Goal: Find specific page/section: Find specific page/section

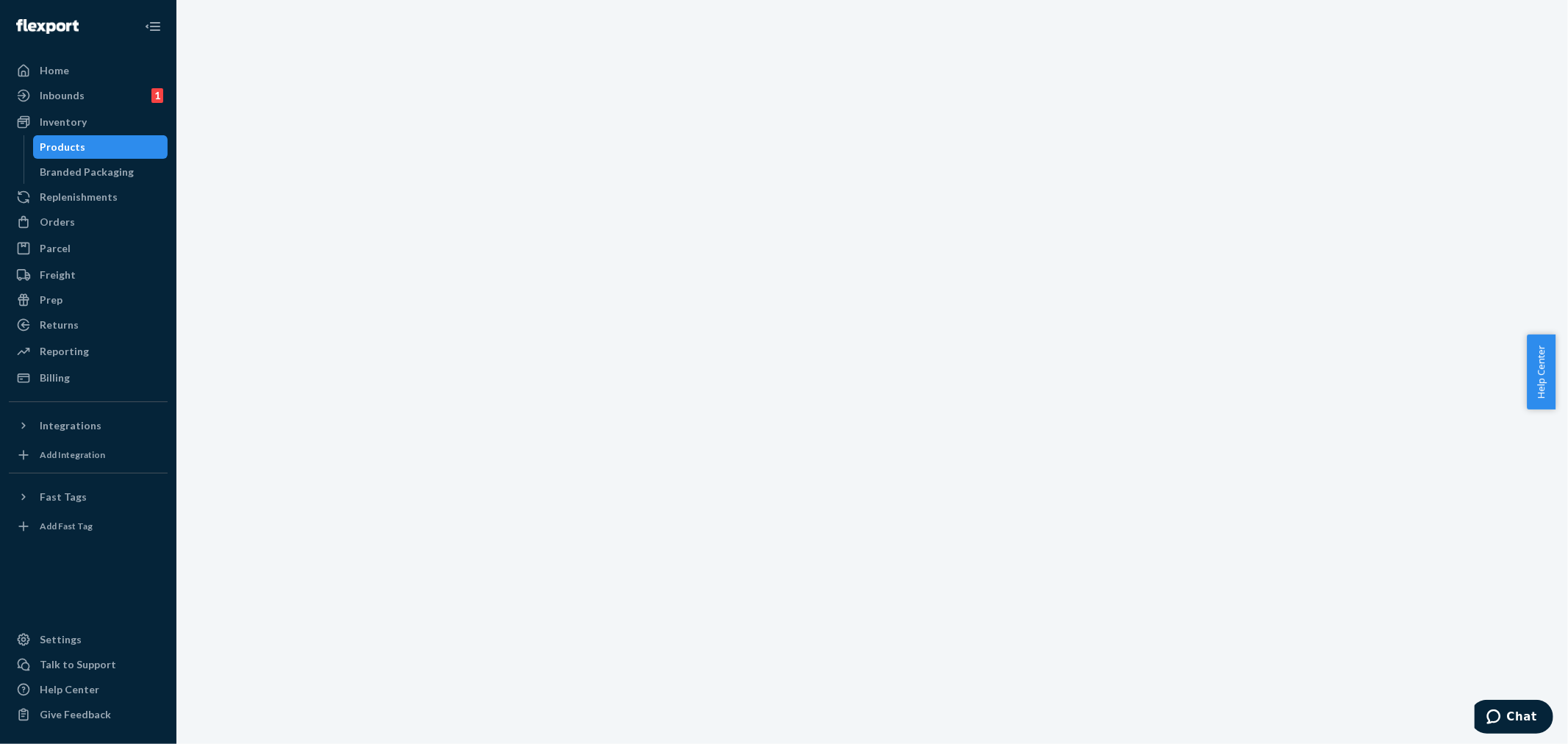
click at [91, 140] on div "Products" at bounding box center [101, 147] width 132 height 20
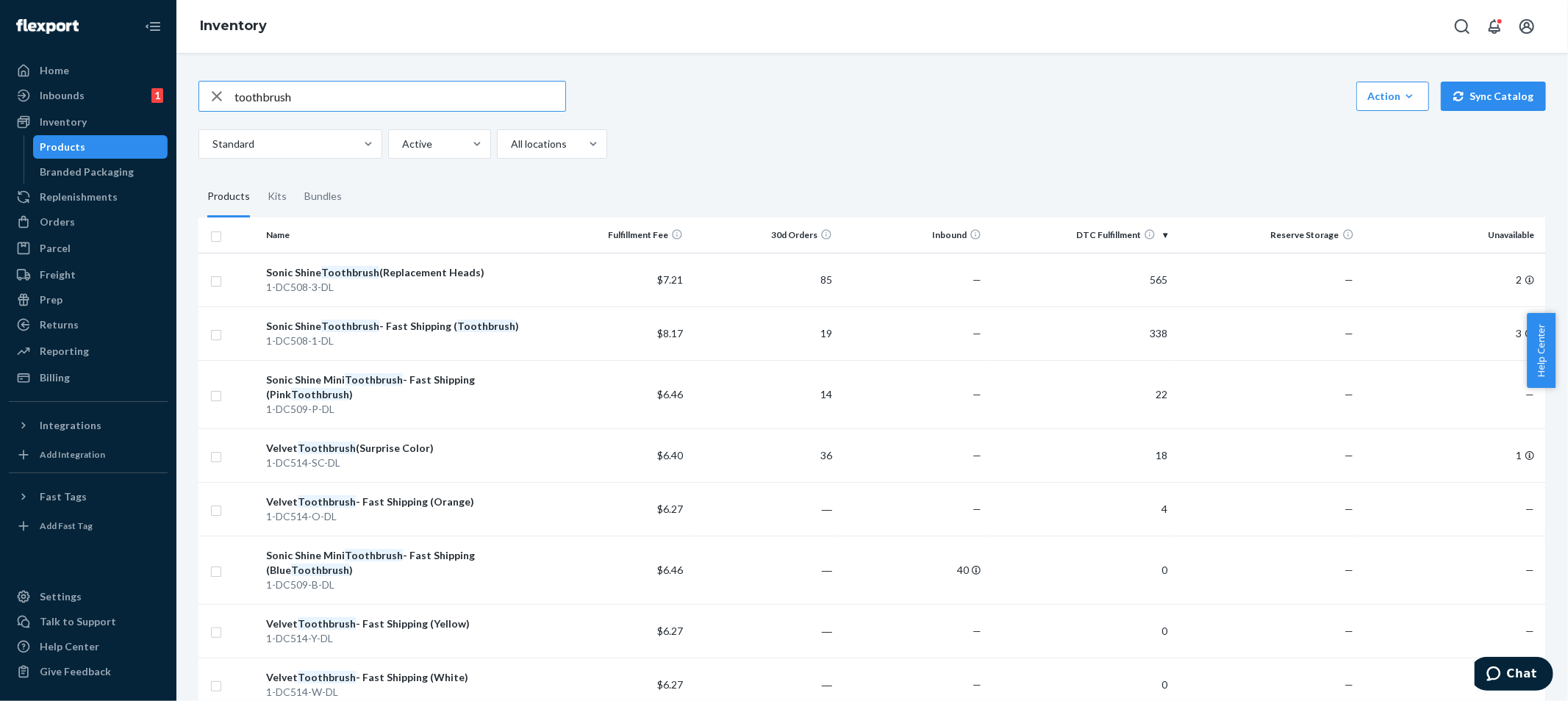
drag, startPoint x: 343, startPoint y: 89, endPoint x: 99, endPoint y: 45, distance: 247.9
click at [106, 55] on div "Home Inbounds 1 Shipping Plans Problems 1 Inventory Products Branded Packaging …" at bounding box center [784, 350] width 1568 height 701
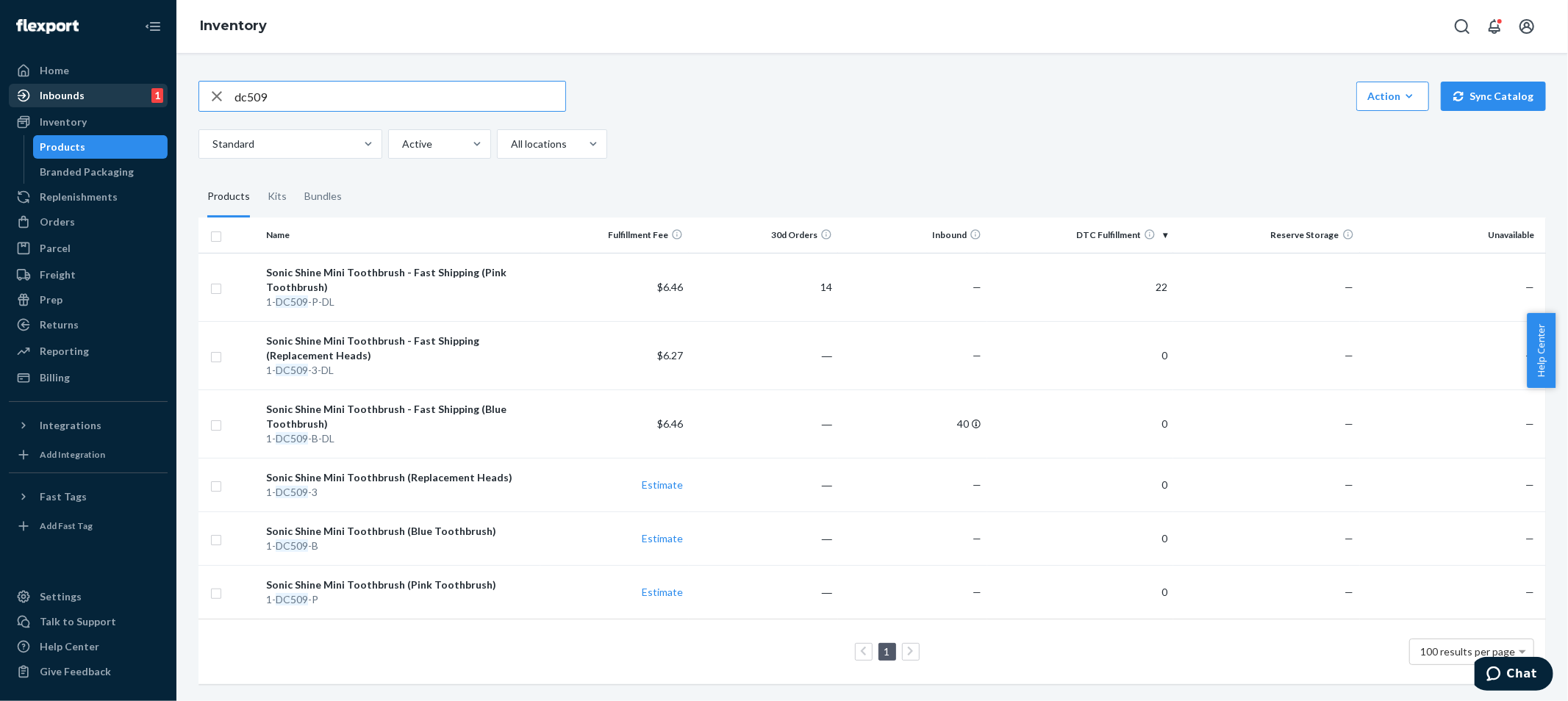
drag, startPoint x: 284, startPoint y: 89, endPoint x: 95, endPoint y: 83, distance: 189.1
click at [122, 100] on div "Home Inbounds 1 Shipping Plans Problems 1 Inventory Products Branded Packaging …" at bounding box center [784, 350] width 1568 height 701
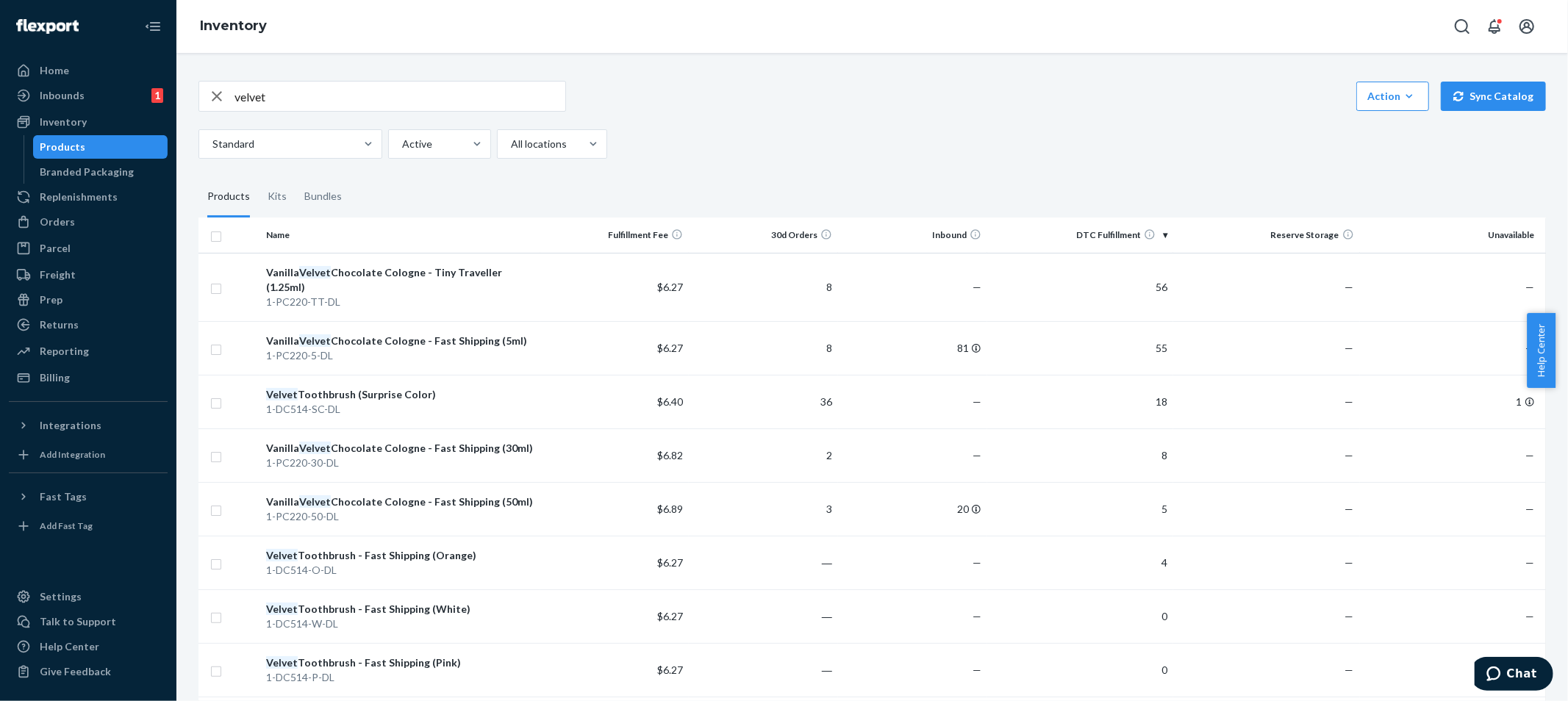
click at [319, 100] on input "velvet" at bounding box center [400, 96] width 331 height 29
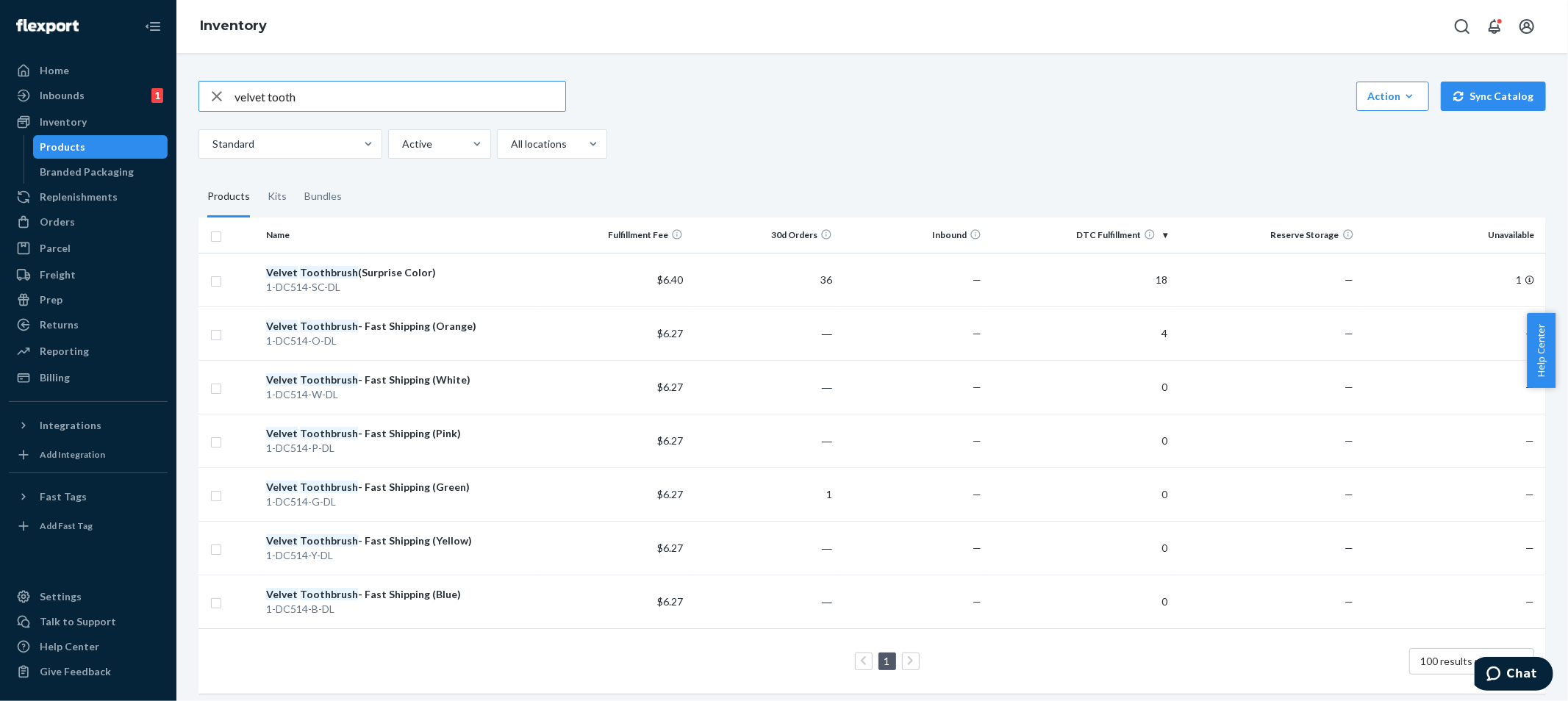
click at [318, 95] on input "velvet tooth" at bounding box center [400, 96] width 331 height 29
drag, startPoint x: 326, startPoint y: 95, endPoint x: 244, endPoint y: 83, distance: 82.9
click at [244, 83] on input "velvet tooth" at bounding box center [400, 96] width 331 height 29
type input "v"
type input "f"
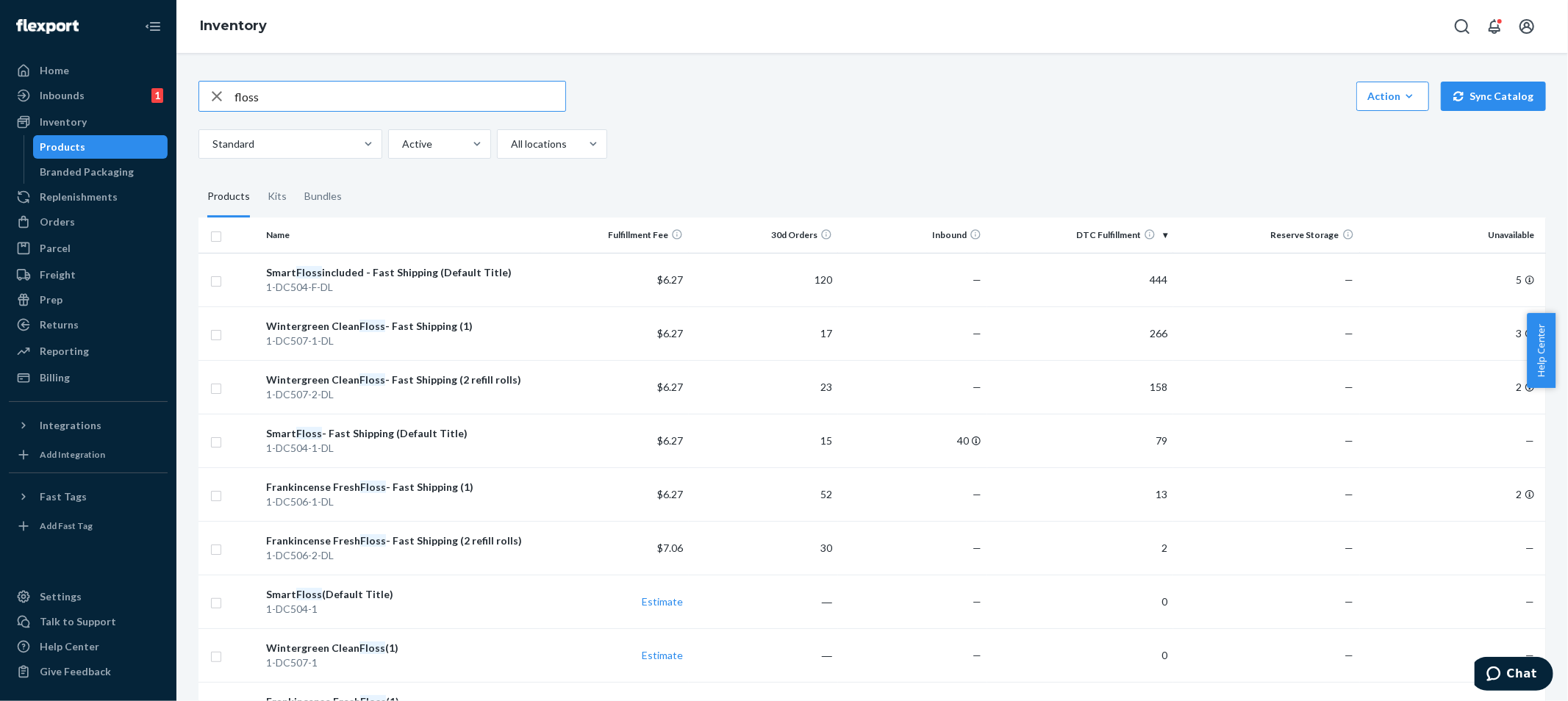
drag, startPoint x: 282, startPoint y: 92, endPoint x: 206, endPoint y: 90, distance: 76.0
click at [206, 90] on div "floss" at bounding box center [382, 96] width 366 height 29
type input "syringe"
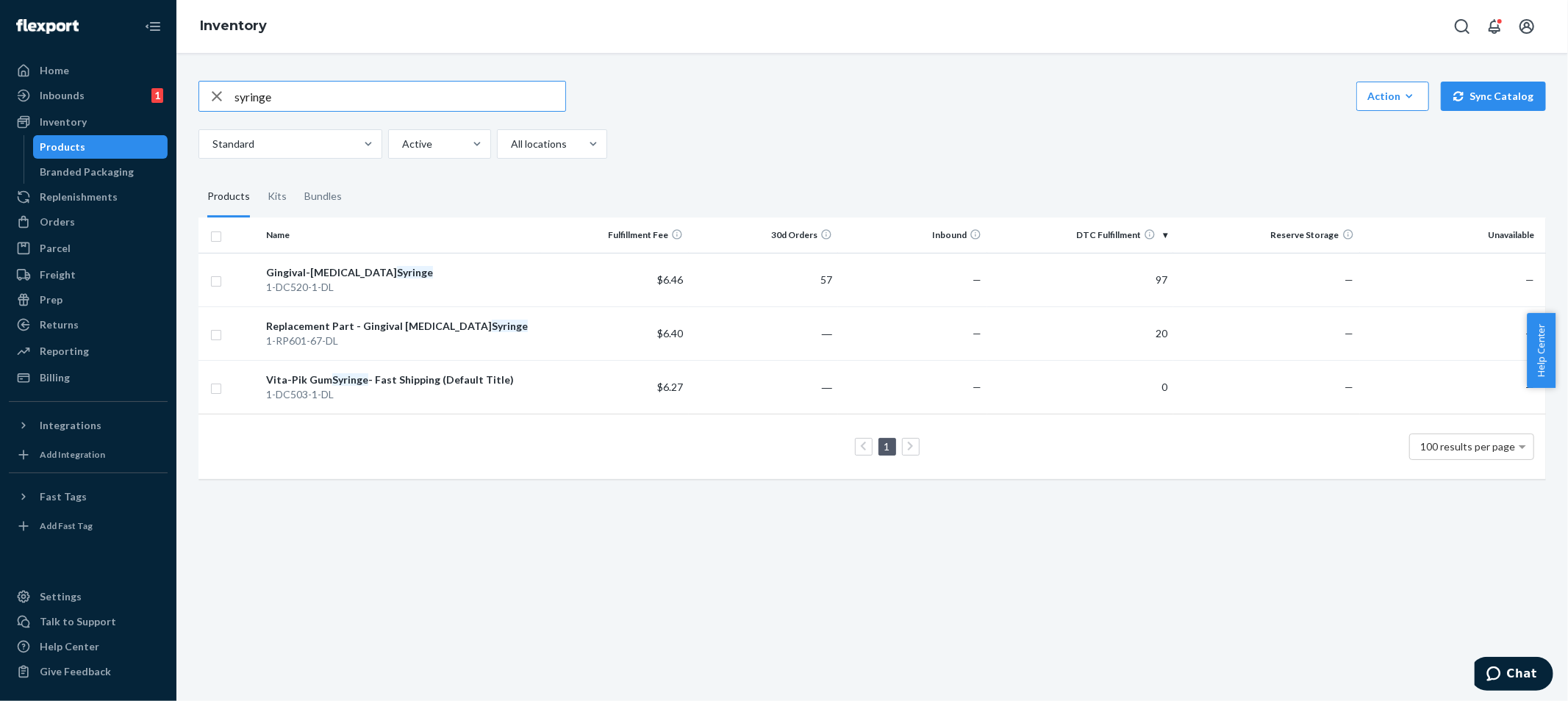
click at [339, 93] on input "syringe" at bounding box center [400, 96] width 331 height 29
drag, startPoint x: 321, startPoint y: 95, endPoint x: 233, endPoint y: 100, distance: 88.1
click at [235, 101] on input "syringe" at bounding box center [400, 96] width 331 height 29
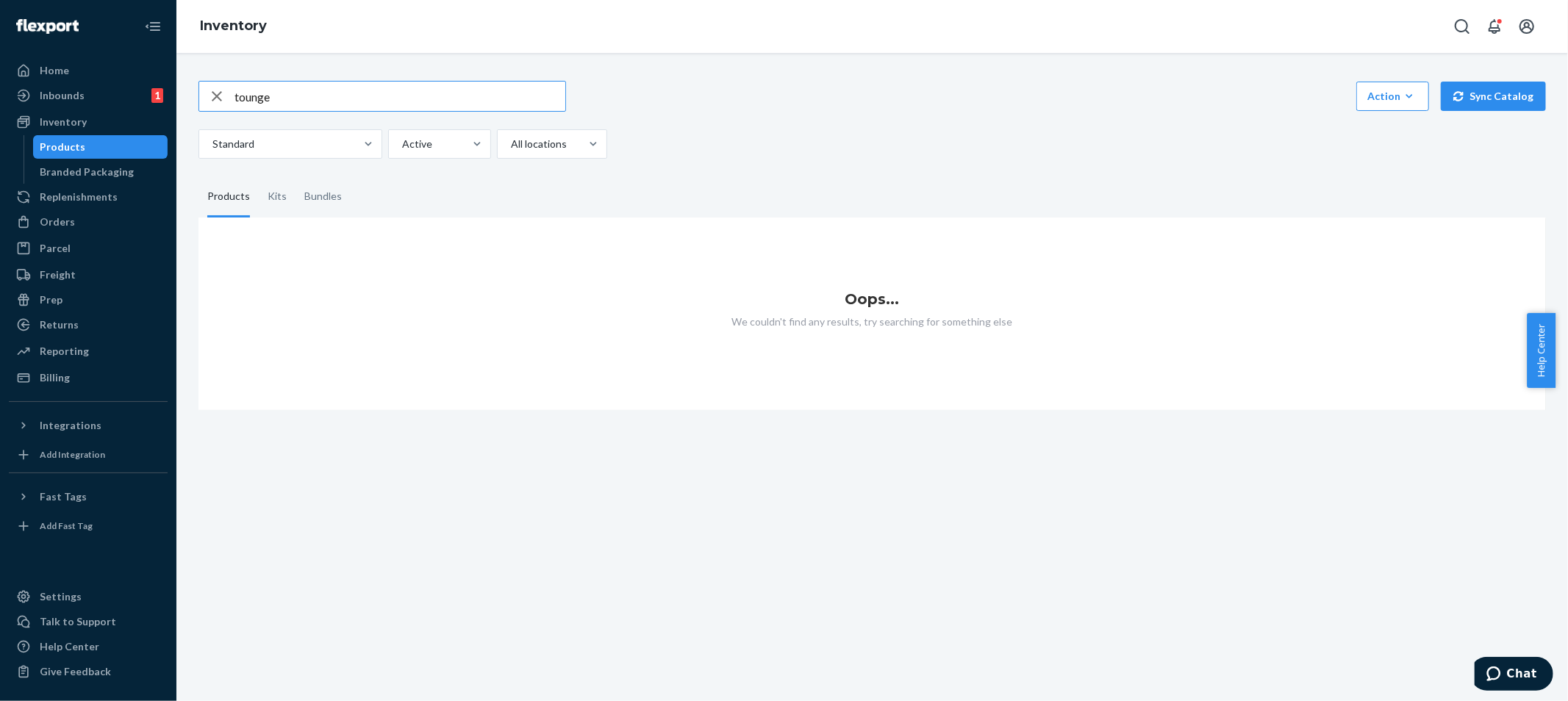
drag, startPoint x: 297, startPoint y: 91, endPoint x: 217, endPoint y: 91, distance: 80.0
click at [217, 91] on div "tounge" at bounding box center [382, 96] width 366 height 29
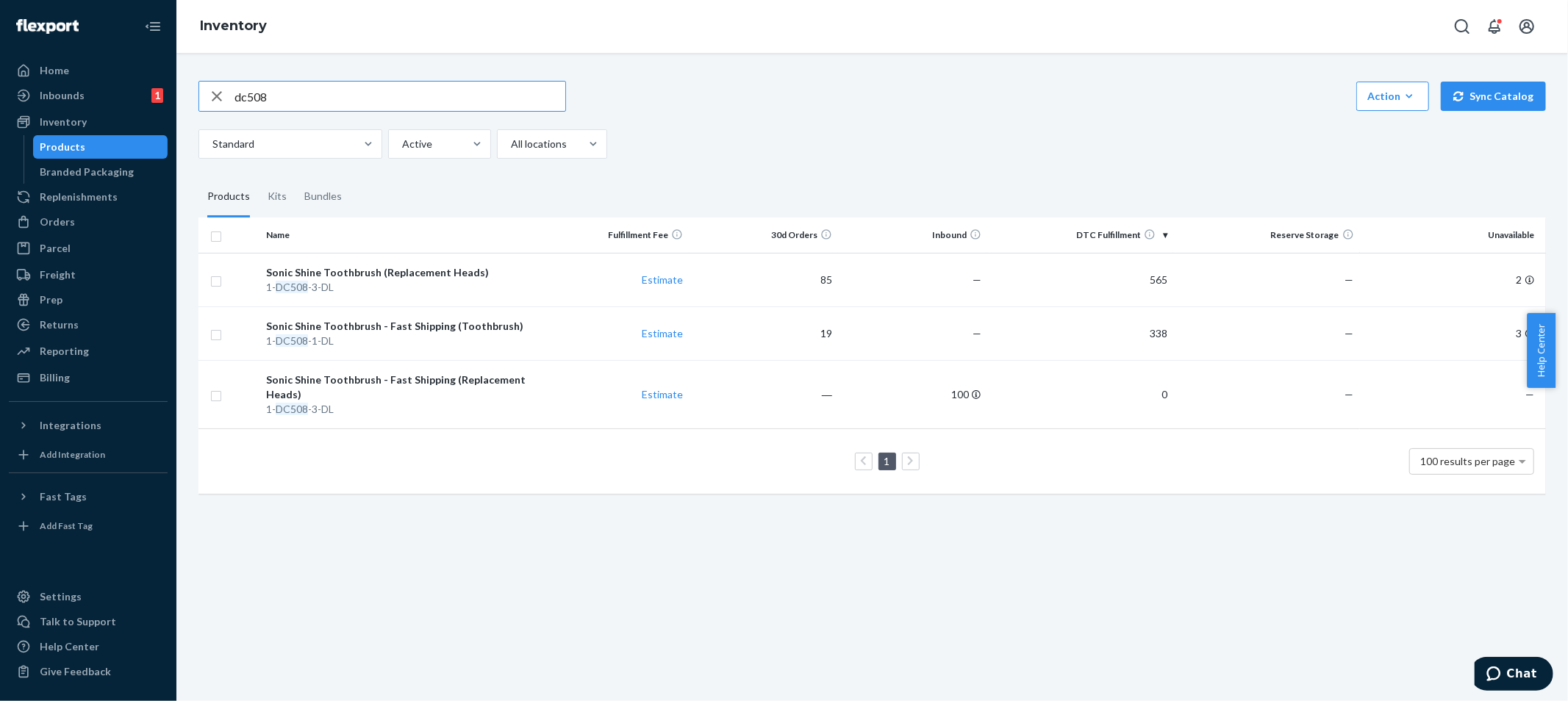
drag, startPoint x: 305, startPoint y: 102, endPoint x: 157, endPoint y: 42, distance: 159.7
click at [172, 64] on div "Home Inbounds 1 Shipping Plans Problems 1 Inventory Products Branded Packaging …" at bounding box center [784, 350] width 1568 height 701
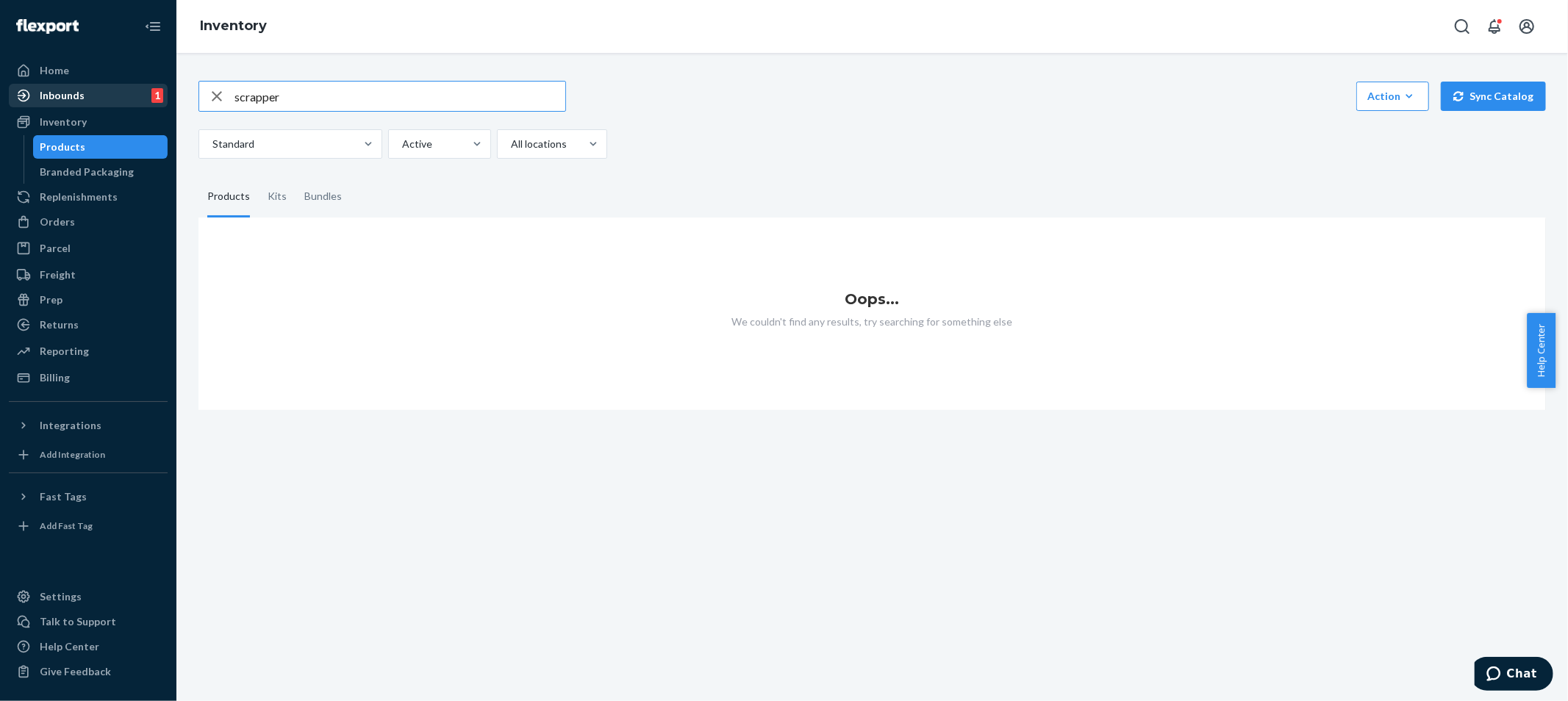
drag, startPoint x: 278, startPoint y: 95, endPoint x: 164, endPoint y: 84, distance: 114.5
click at [165, 91] on div "Home Inbounds 1 Shipping Plans Problems 1 Inventory Products Branded Packaging …" at bounding box center [784, 350] width 1568 height 701
type input "t"
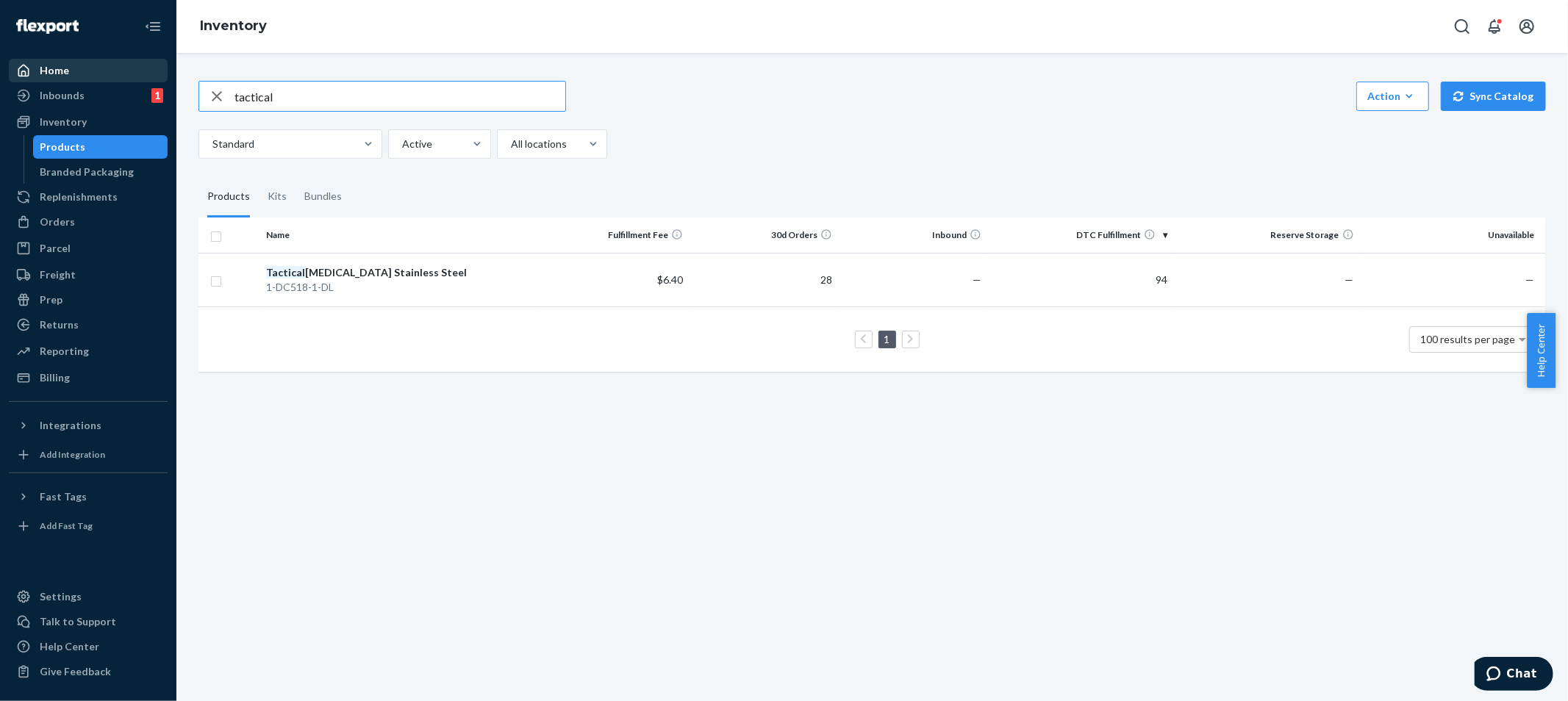
drag, startPoint x: 304, startPoint y: 95, endPoint x: 101, endPoint y: 81, distance: 203.5
click at [101, 81] on div "Home Inbounds 1 Shipping Plans Problems 1 Inventory Products Branded Packaging …" at bounding box center [784, 350] width 1568 height 701
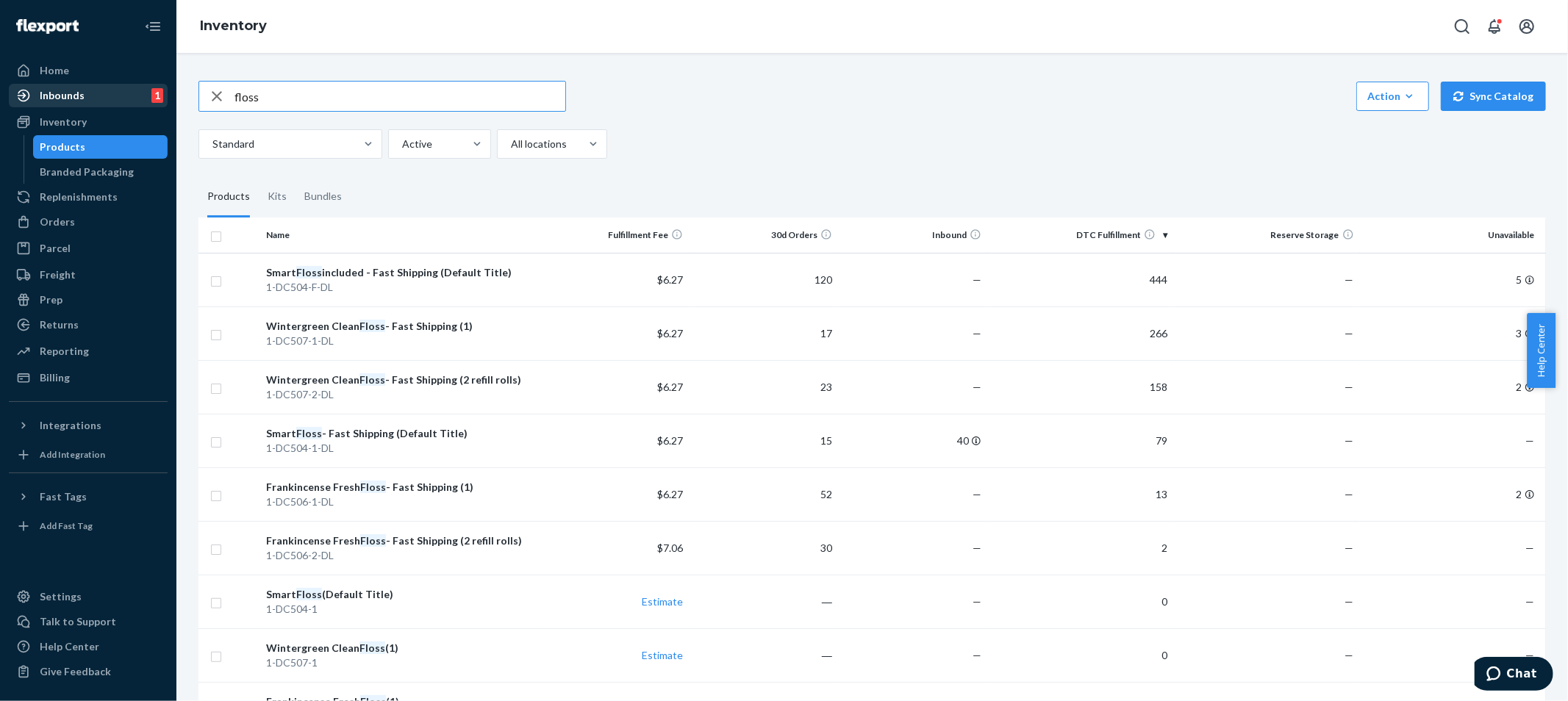
drag, startPoint x: 262, startPoint y: 98, endPoint x: 106, endPoint y: 91, distance: 156.2
click at [106, 91] on div "Home Inbounds 1 Shipping Plans Problems 1 Inventory Products Branded Packaging …" at bounding box center [784, 350] width 1568 height 701
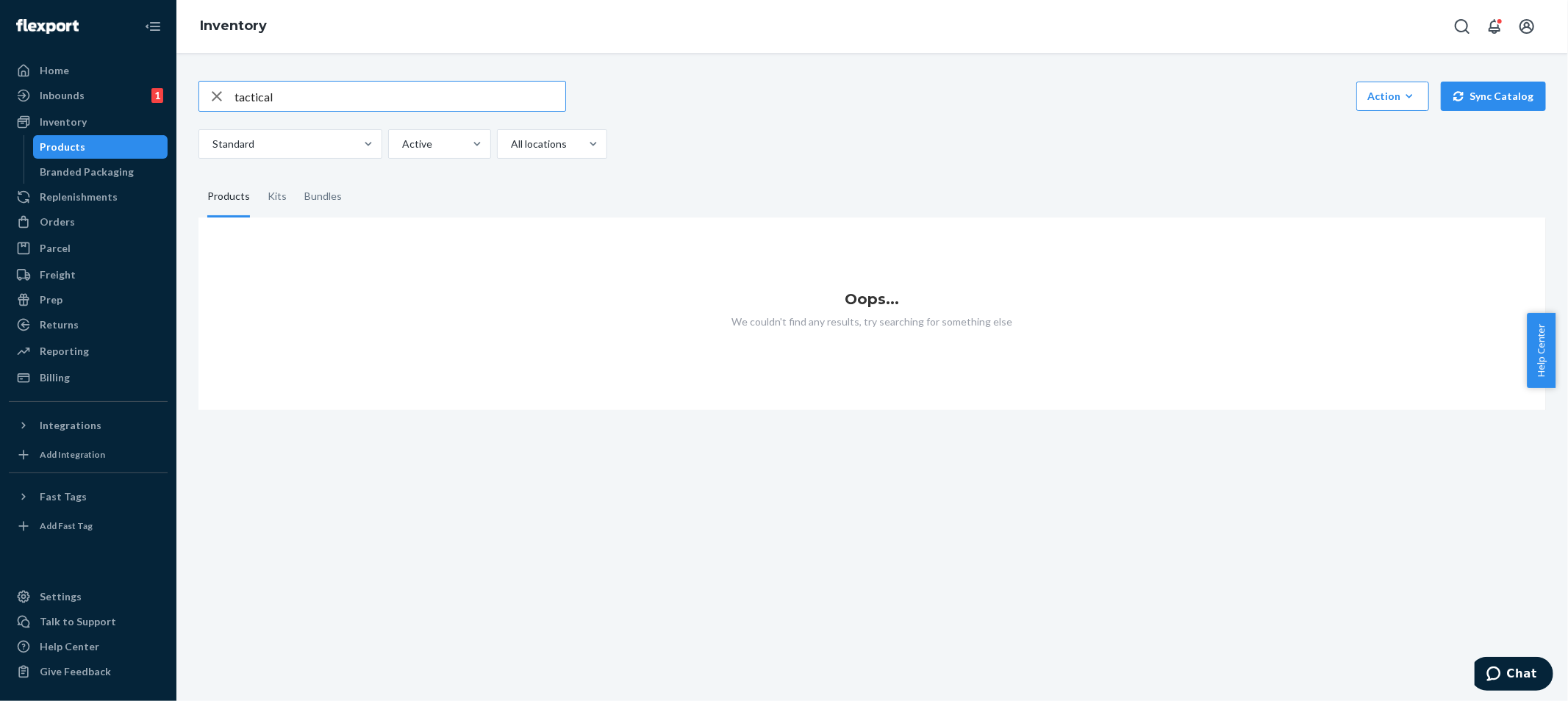
drag, startPoint x: 278, startPoint y: 97, endPoint x: 250, endPoint y: 92, distance: 28.4
click at [250, 92] on input "tactical" at bounding box center [400, 96] width 331 height 29
drag, startPoint x: 259, startPoint y: 100, endPoint x: 206, endPoint y: 95, distance: 53.2
click at [206, 95] on div "tact" at bounding box center [382, 96] width 366 height 29
type input "tactical"
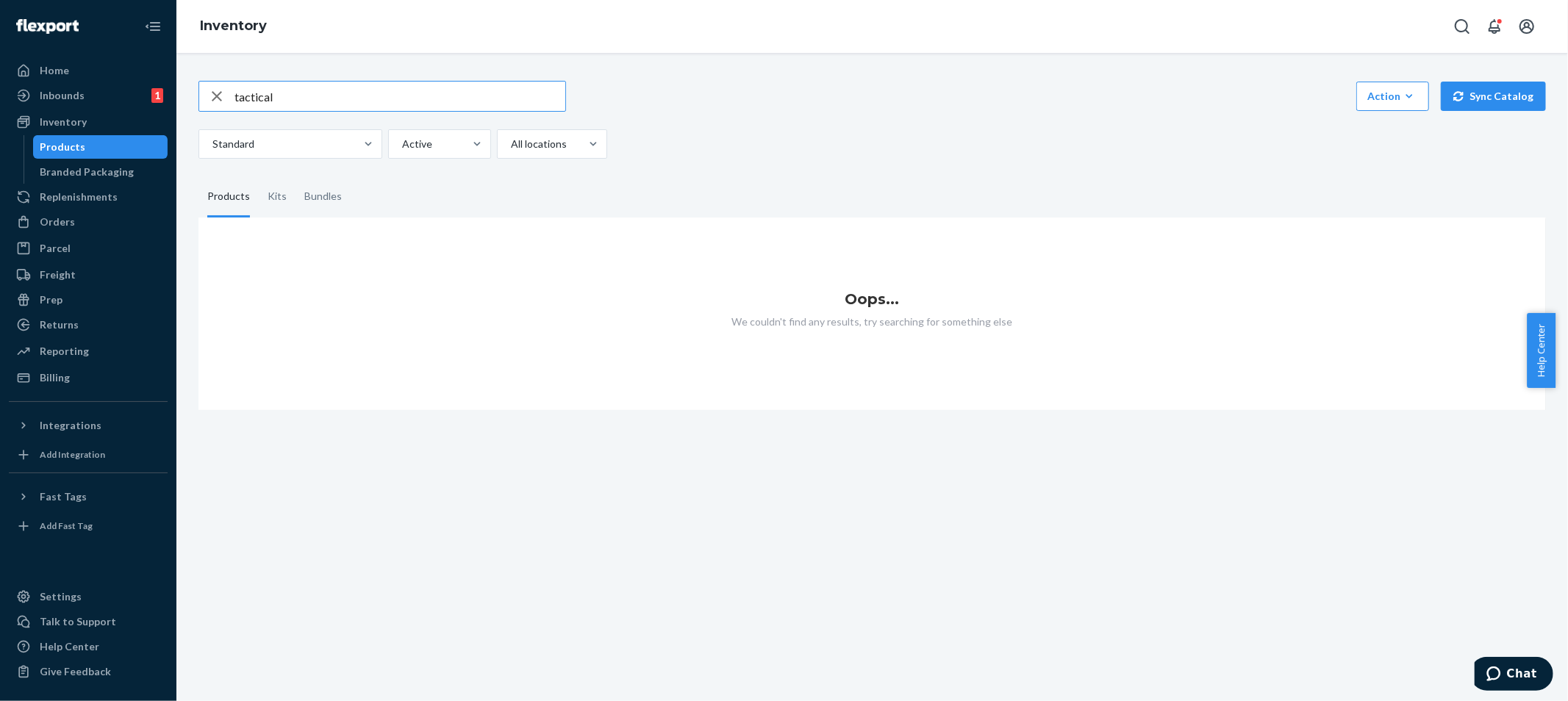
drag, startPoint x: 285, startPoint y: 106, endPoint x: 224, endPoint y: 100, distance: 61.3
click at [224, 100] on div "tactical" at bounding box center [382, 96] width 366 height 29
click at [290, 104] on input "text" at bounding box center [400, 96] width 331 height 29
click at [80, 148] on div "Products" at bounding box center [63, 147] width 46 height 15
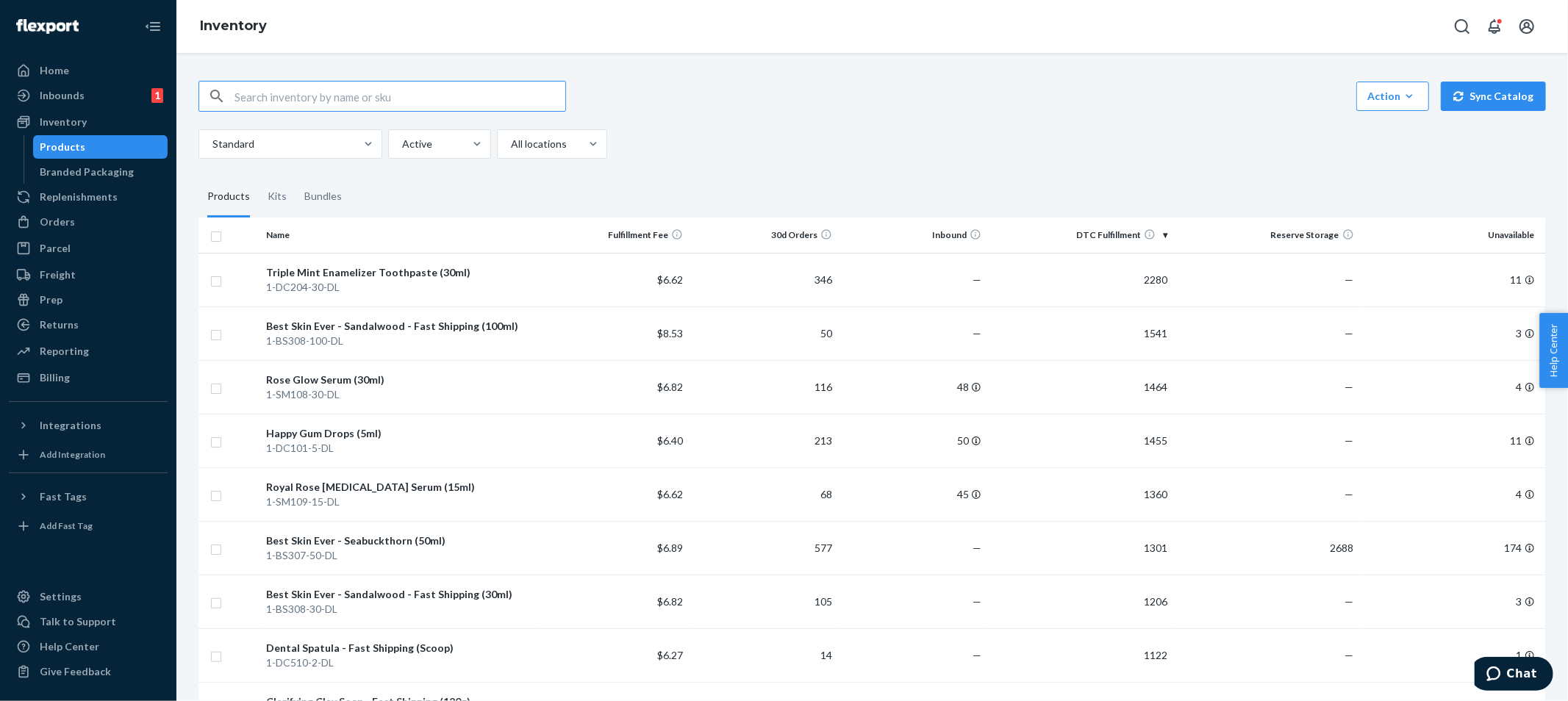
click at [335, 96] on input "text" at bounding box center [400, 96] width 331 height 29
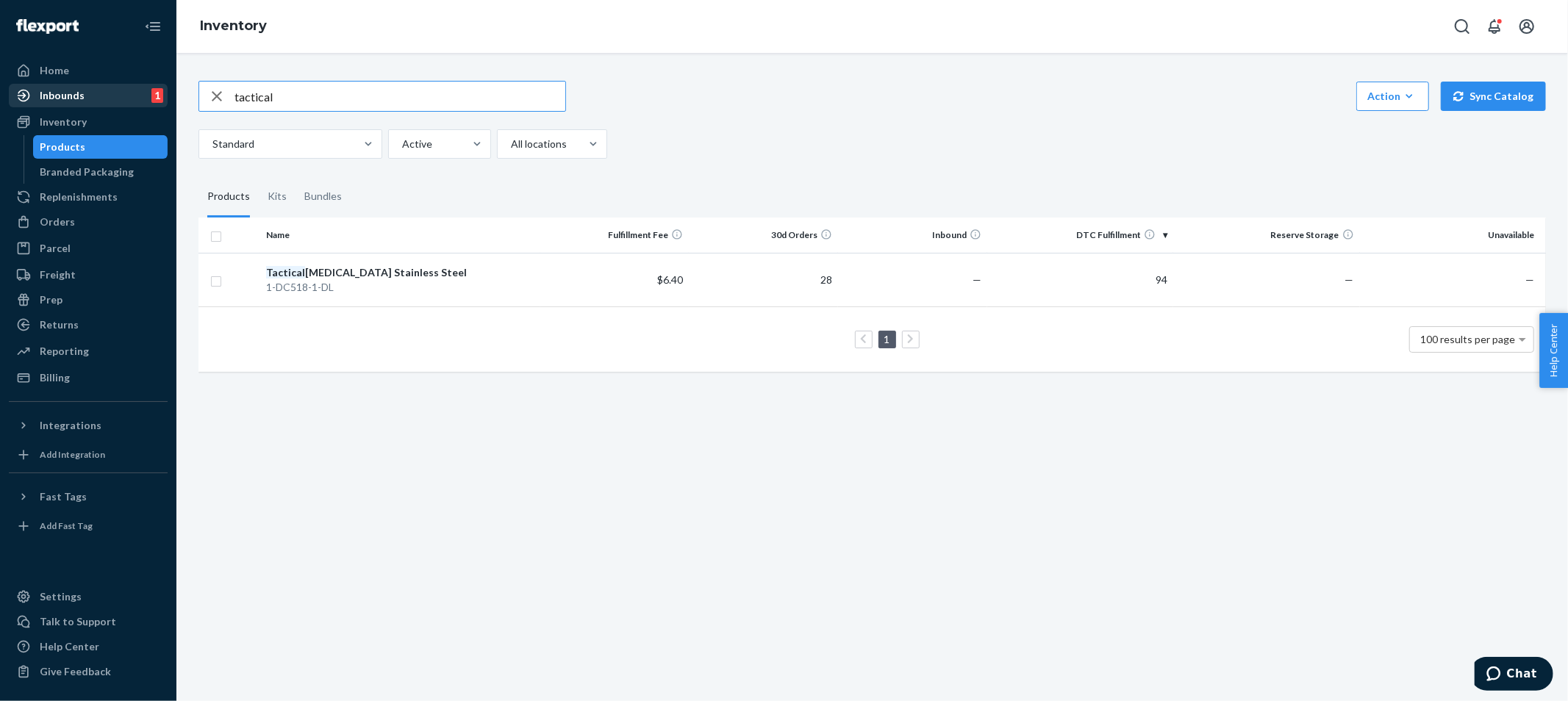
drag, startPoint x: 301, startPoint y: 97, endPoint x: 162, endPoint y: 86, distance: 139.4
click at [162, 86] on div "Home Inbounds 1 Shipping Plans Problems 1 Inventory Products Branded Packaging …" at bounding box center [784, 350] width 1568 height 701
type input "zen shave"
